Goal: Task Accomplishment & Management: Manage account settings

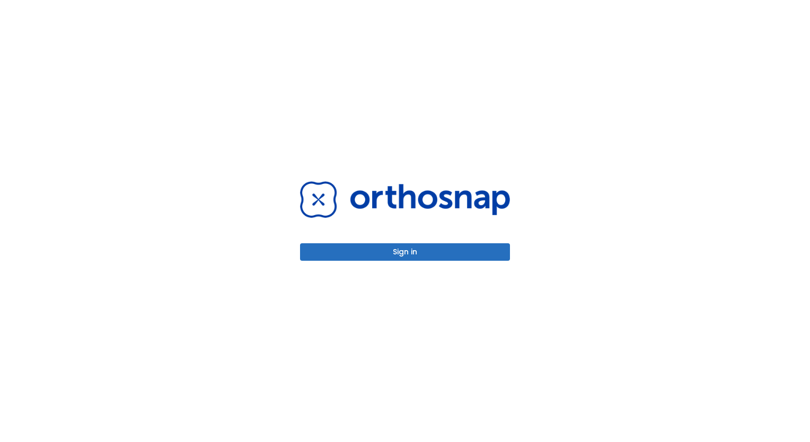
click at [436, 252] on button "Sign in" at bounding box center [405, 251] width 210 height 17
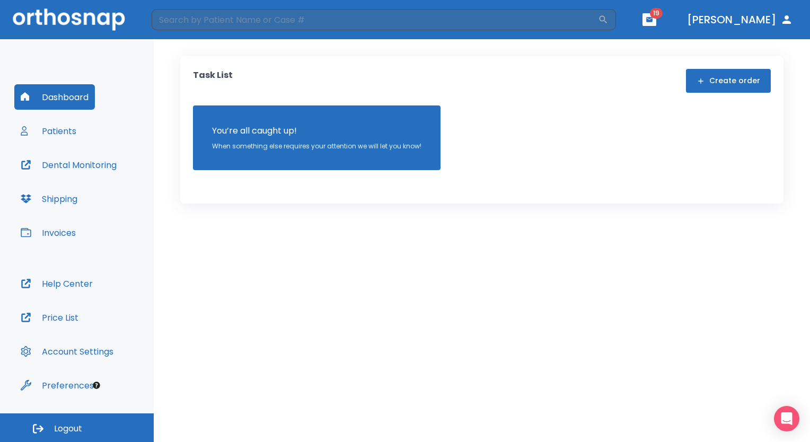
click at [70, 130] on button "Patients" at bounding box center [48, 130] width 68 height 25
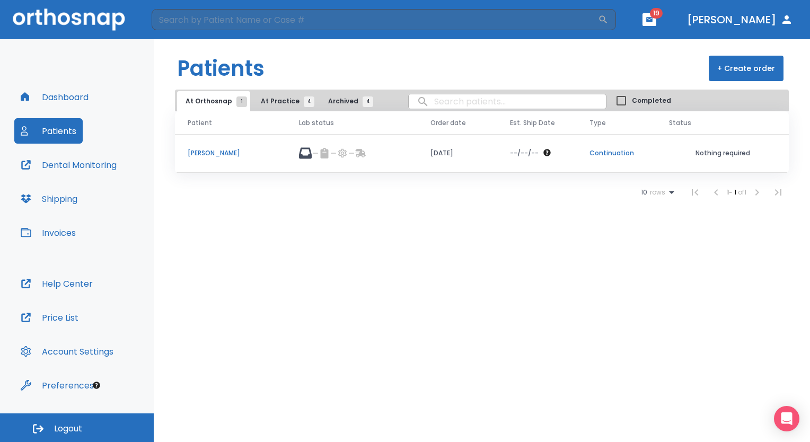
drag, startPoint x: 259, startPoint y: 150, endPoint x: 220, endPoint y: 158, distance: 39.0
click at [220, 158] on td "[PERSON_NAME]" at bounding box center [230, 153] width 111 height 39
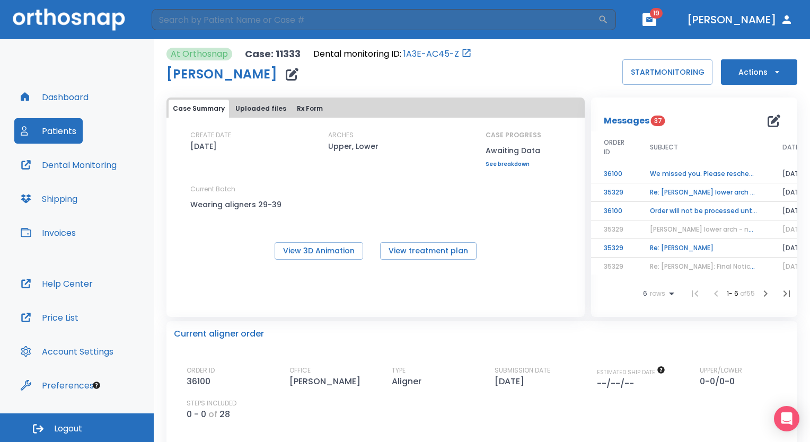
click at [640, 173] on td "We missed you. Please reschedule." at bounding box center [703, 174] width 132 height 19
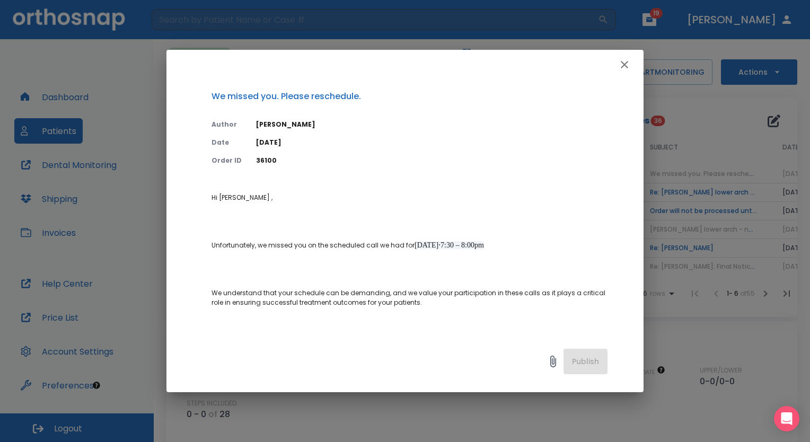
click at [624, 67] on icon "button" at bounding box center [624, 64] width 13 height 13
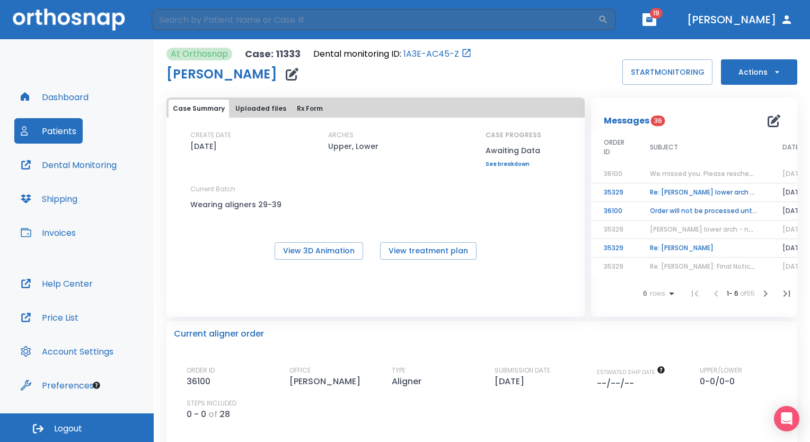
click at [765, 77] on button "Actions" at bounding box center [759, 71] width 76 height 25
click at [740, 177] on p "Schedule consult" at bounding box center [750, 182] width 57 height 10
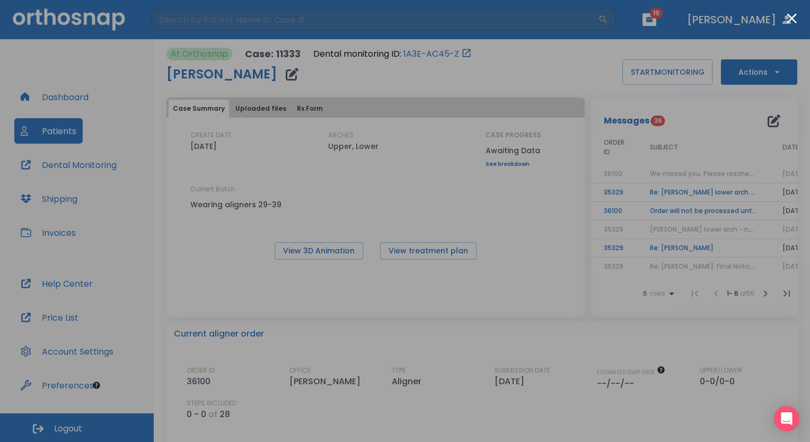
click at [670, 185] on div at bounding box center [405, 221] width 810 height 442
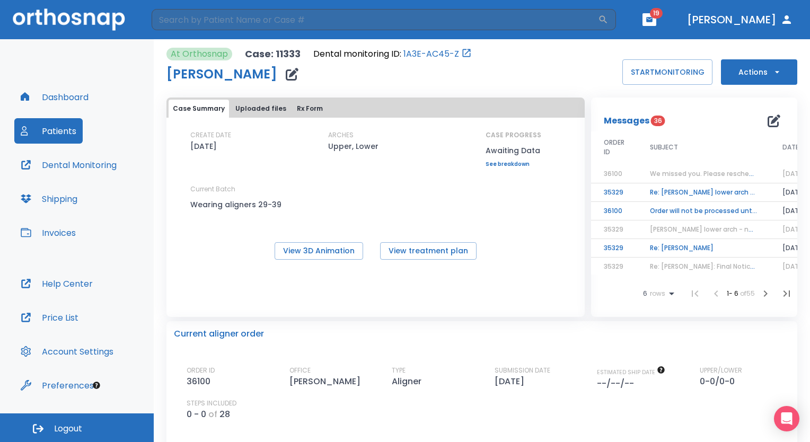
click at [761, 67] on button "Actions" at bounding box center [759, 71] width 76 height 25
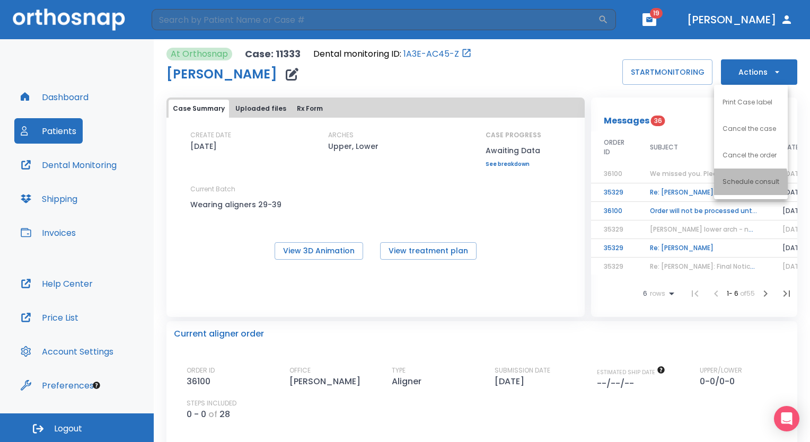
click at [730, 187] on li "Schedule consult" at bounding box center [751, 182] width 74 height 26
